Goal: Information Seeking & Learning: Learn about a topic

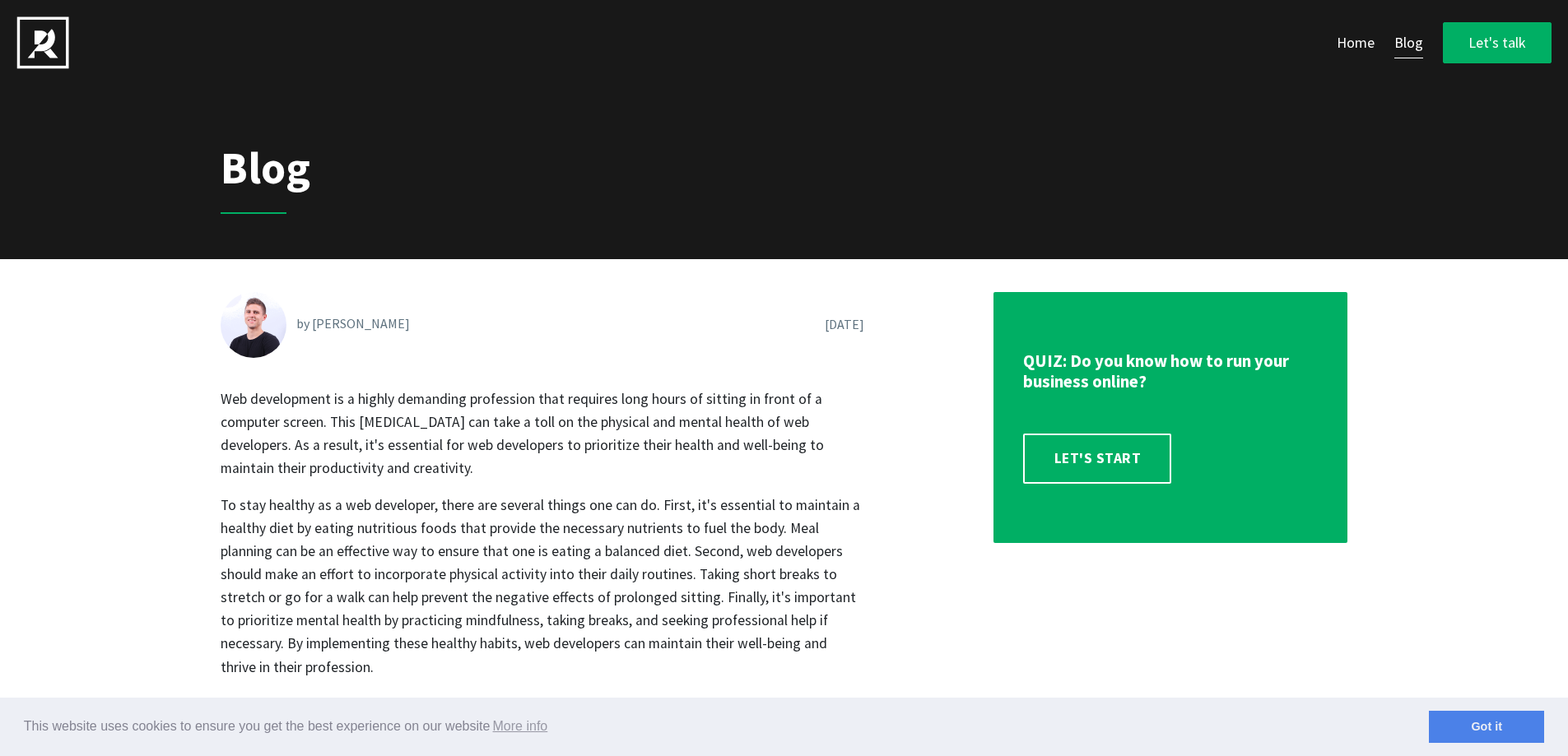
click at [57, 52] on img at bounding box center [42, 42] width 53 height 53
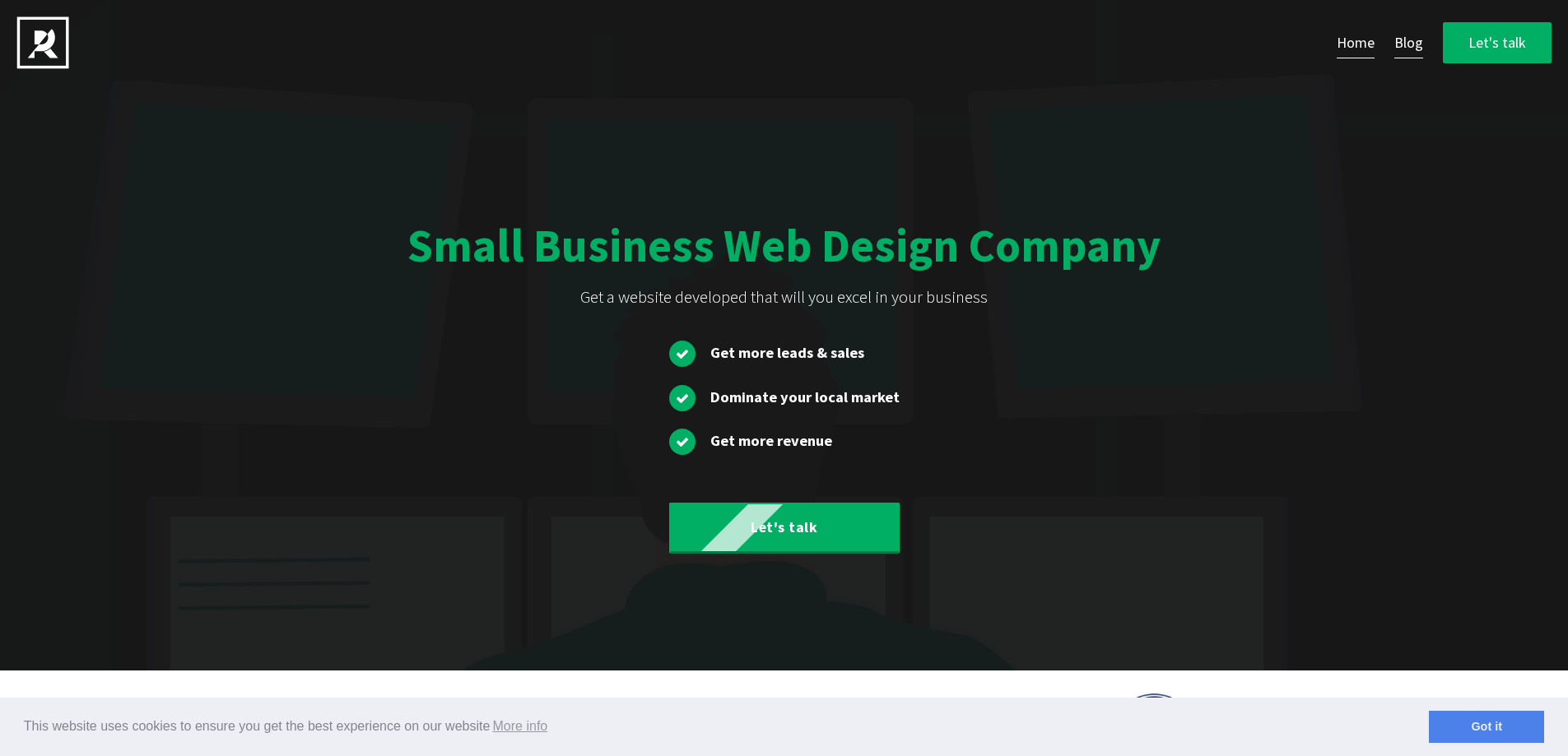
click at [1401, 42] on link "Blog" at bounding box center [1409, 43] width 29 height 32
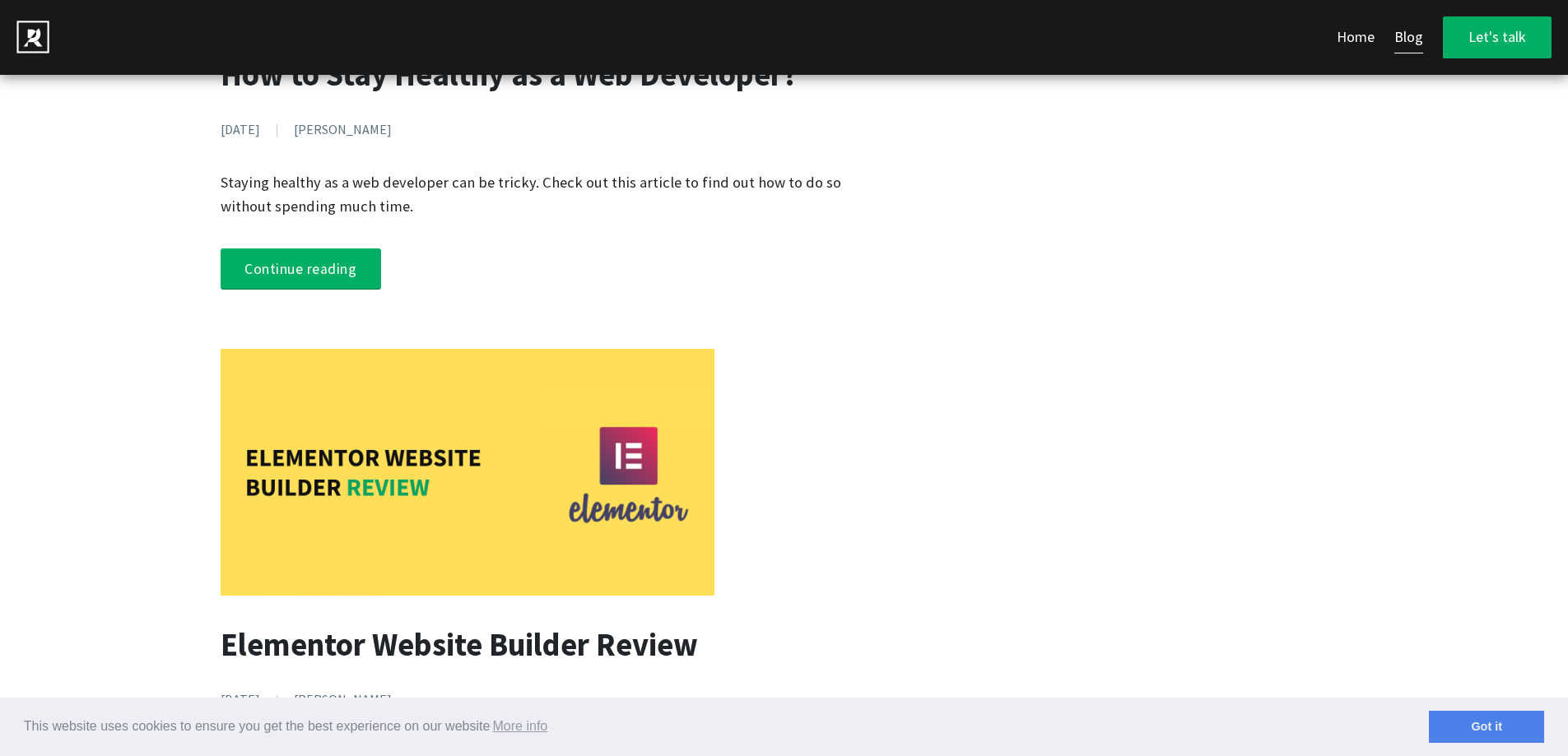
scroll to position [576, 0]
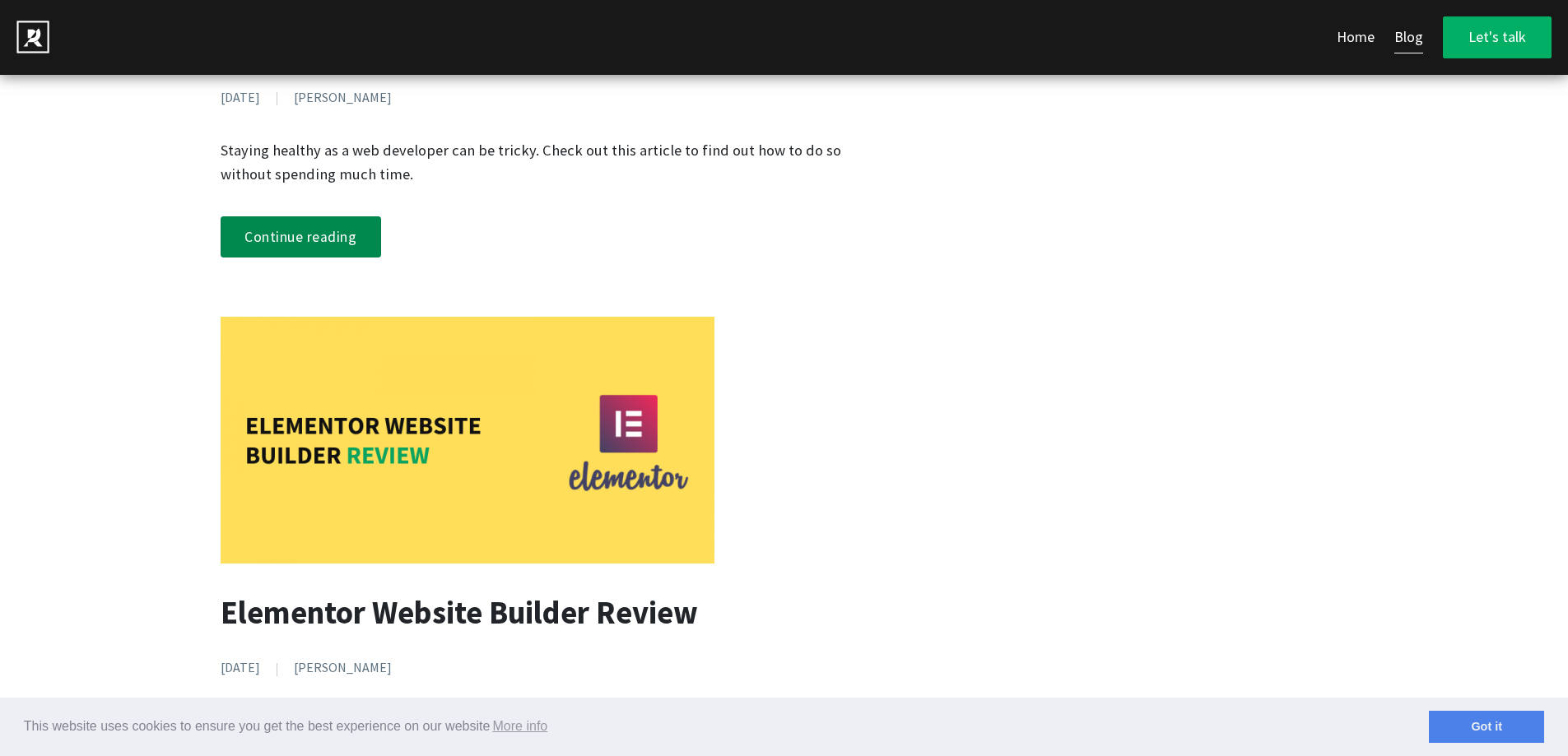
click at [317, 240] on link "Continue reading" at bounding box center [301, 238] width 161 height 42
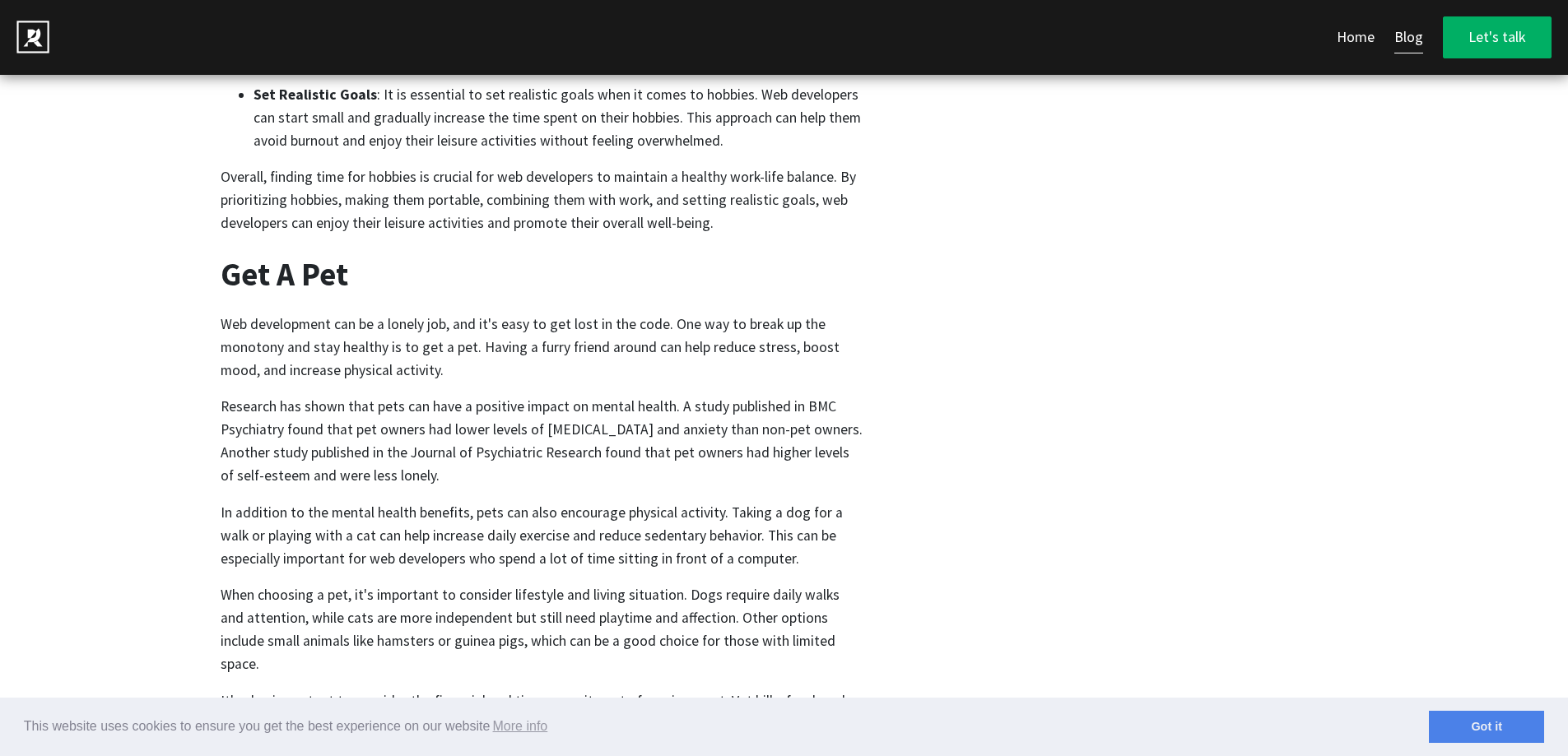
scroll to position [2140, 0]
